Goal: Transaction & Acquisition: Purchase product/service

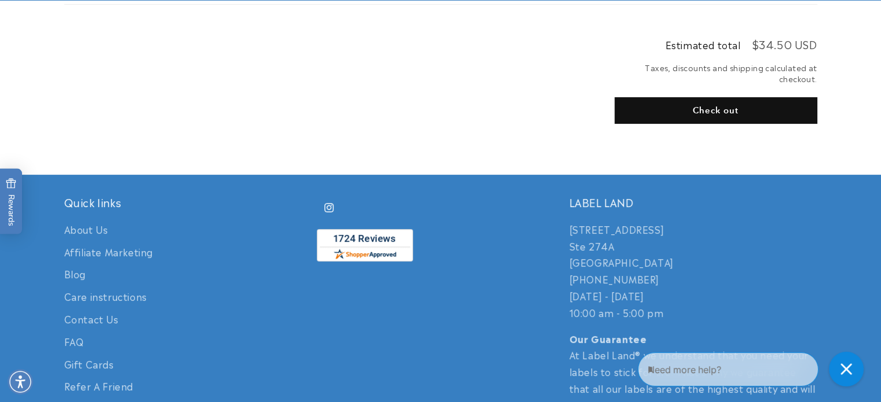
scroll to position [330, 0]
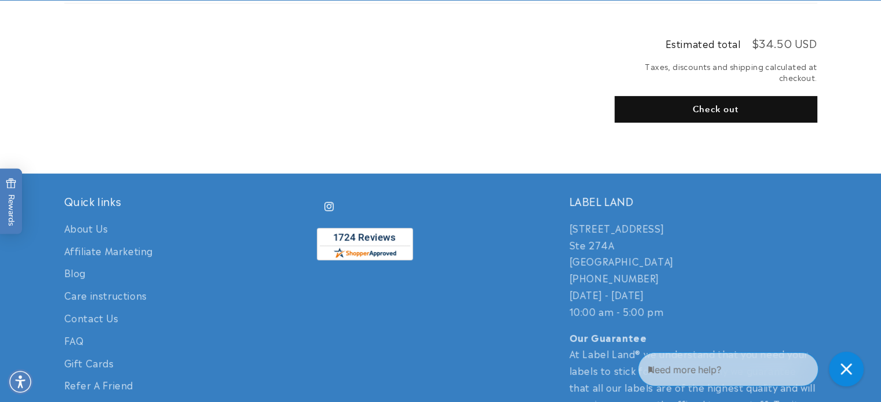
drag, startPoint x: 887, startPoint y: 158, endPoint x: 885, endPoint y: 288, distance: 130.3
click at [715, 109] on button "Check out" at bounding box center [715, 109] width 203 height 27
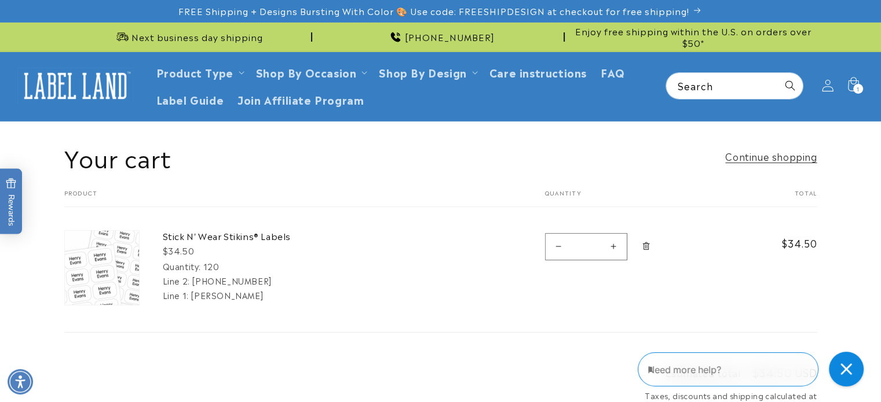
click at [826, 85] on icon at bounding box center [827, 86] width 12 height 12
click at [829, 86] on icon at bounding box center [827, 86] width 12 height 12
click at [855, 83] on icon at bounding box center [852, 85] width 27 height 27
